Goal: Transaction & Acquisition: Purchase product/service

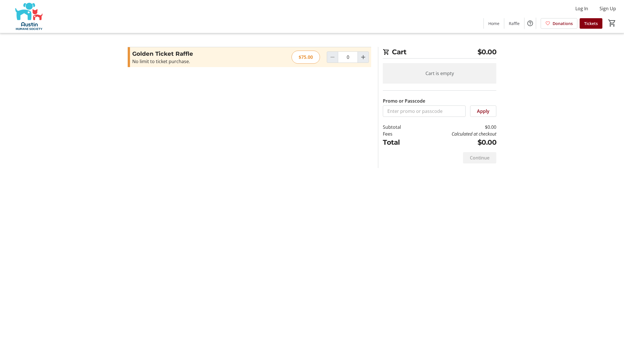
click at [370, 57] on div "Golden Ticket Raffle No limit to ticket purchase. Read more No limit to ticket …" at bounding box center [249, 57] width 243 height 20
click at [365, 58] on mat-icon "Increment by one" at bounding box center [363, 57] width 7 height 7
type input "2"
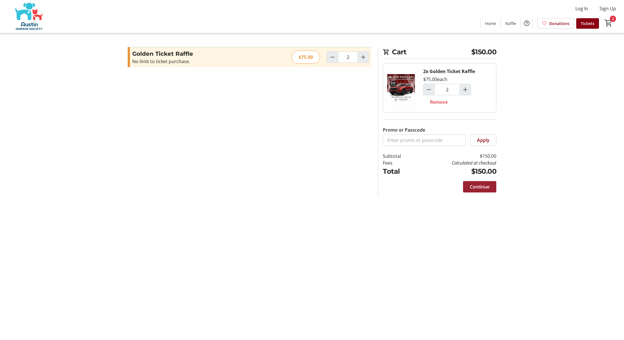
click at [474, 189] on span "Continue" at bounding box center [480, 186] width 20 height 7
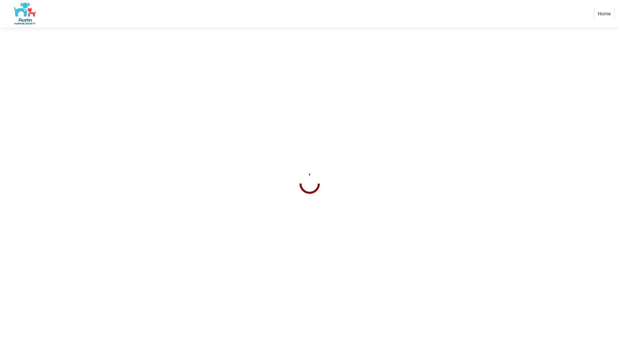
select select "US"
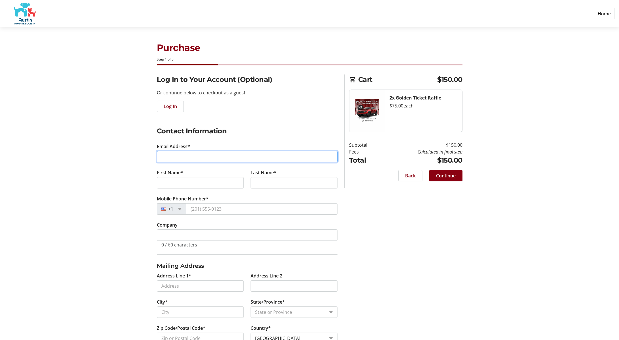
click at [210, 153] on input "Email Address*" at bounding box center [247, 156] width 181 height 11
click at [171, 113] on form "Log In to Your Account (Optional) Or continue below to checkout as a guest. Log…" at bounding box center [247, 212] width 181 height 276
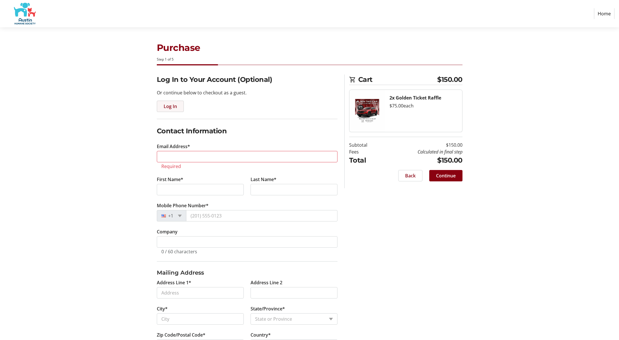
click at [173, 109] on span "Log In" at bounding box center [170, 106] width 13 height 7
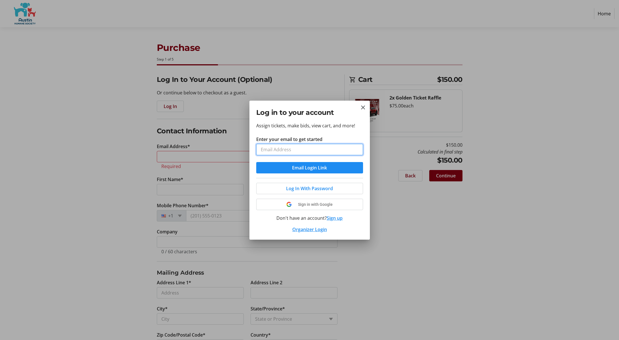
click at [285, 151] on input "Enter your email to get started" at bounding box center [309, 149] width 107 height 11
type input "kilmer414@hotmail.com"
click at [256, 162] on button "Email Login Link" at bounding box center [309, 167] width 107 height 11
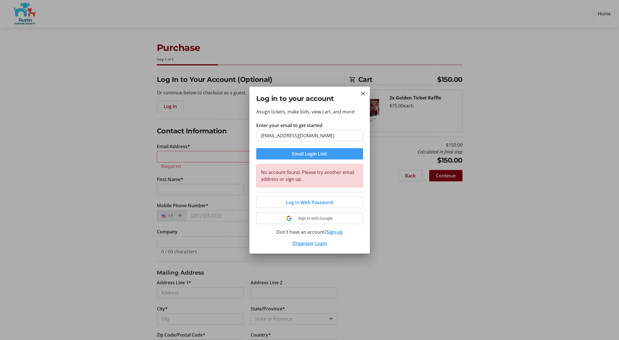
click at [302, 156] on span "Email Login Link" at bounding box center [309, 153] width 35 height 7
click at [317, 204] on span "Log In With Password" at bounding box center [309, 202] width 47 height 7
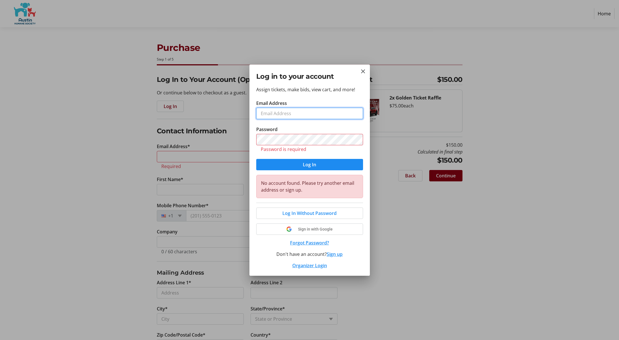
click at [306, 115] on input "Email Address" at bounding box center [309, 113] width 107 height 11
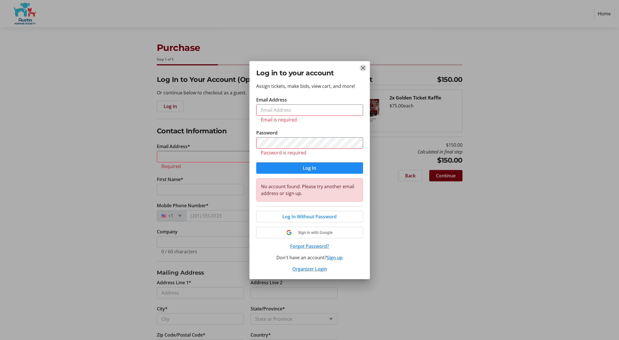
click at [365, 70] on mat-icon "Close" at bounding box center [363, 68] width 7 height 7
